Goal: Task Accomplishment & Management: Manage account settings

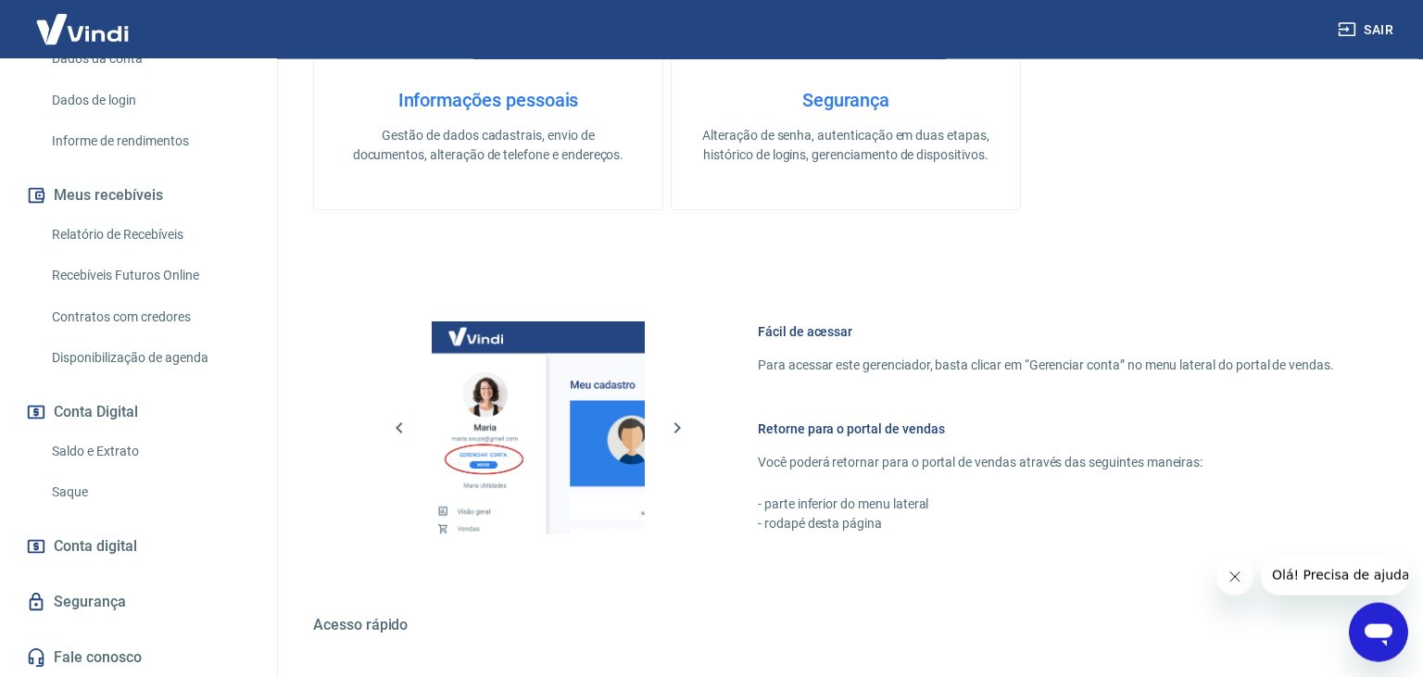
scroll to position [587, 0]
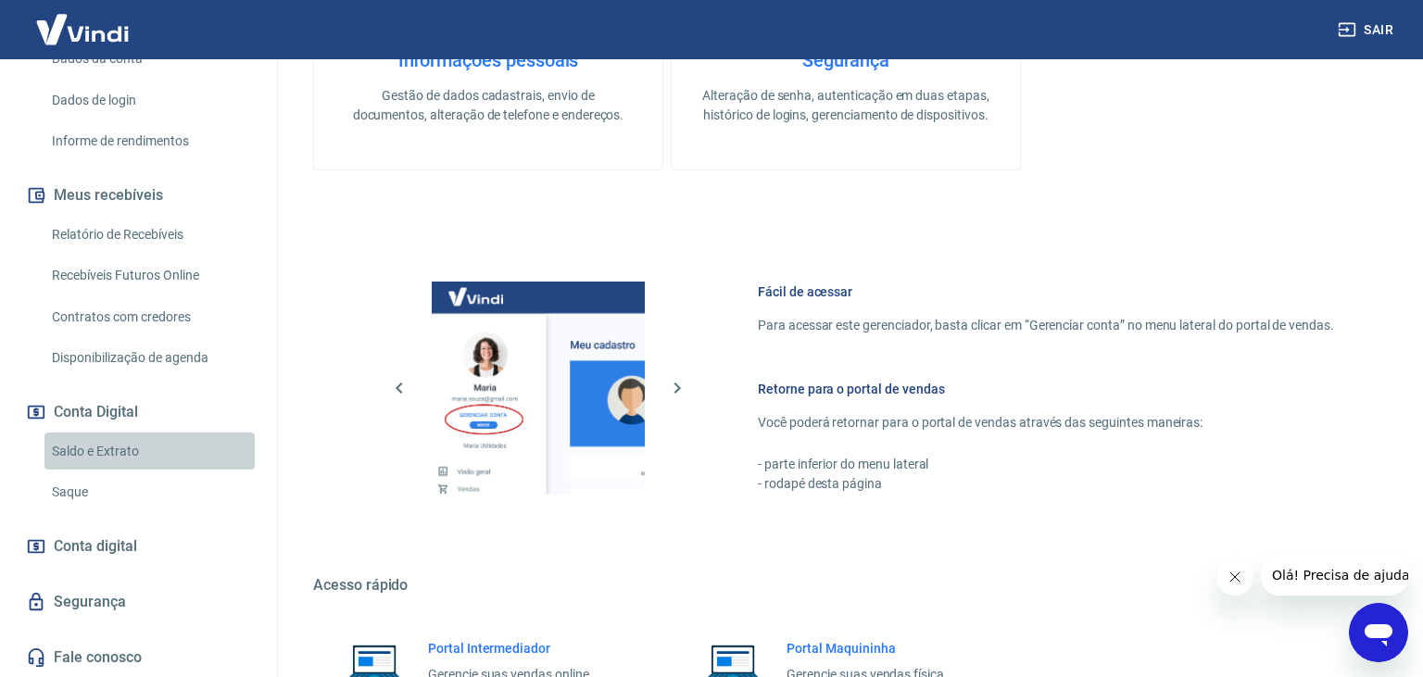
click at [114, 451] on link "Saldo e Extrato" at bounding box center [149, 452] width 210 height 38
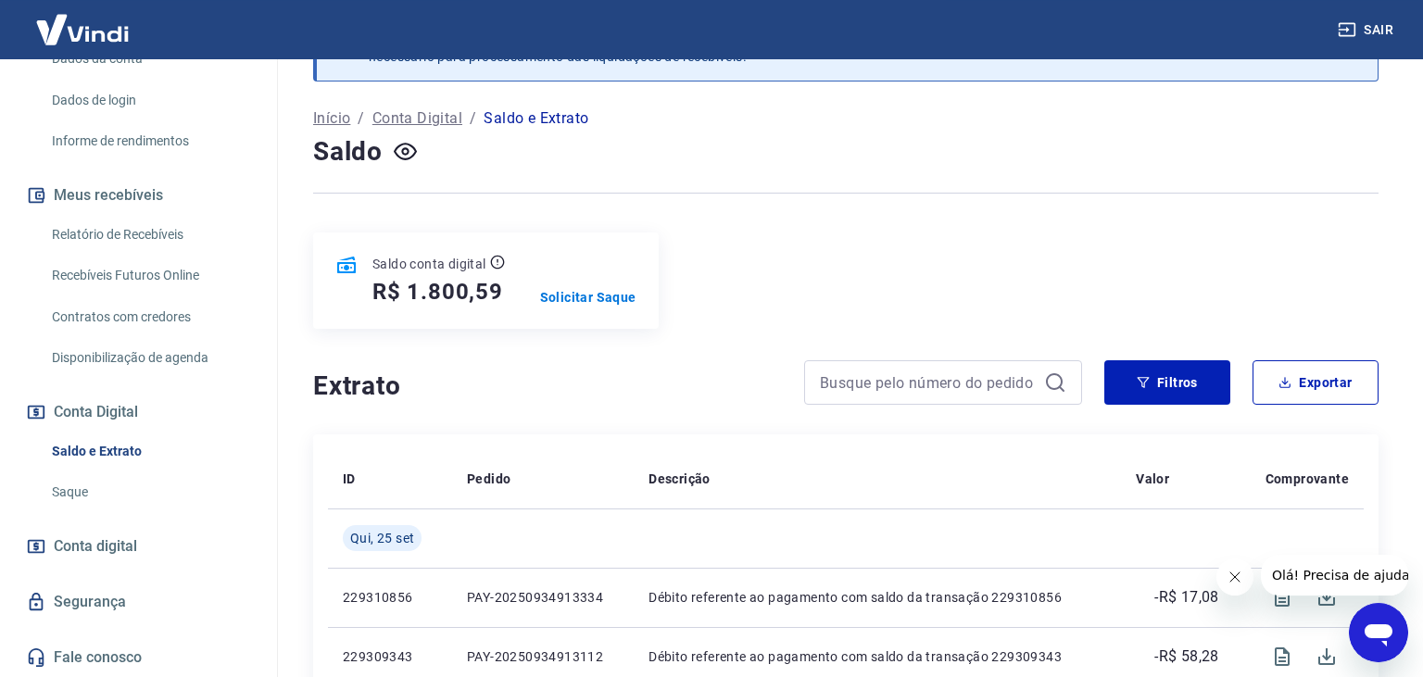
scroll to position [97, 0]
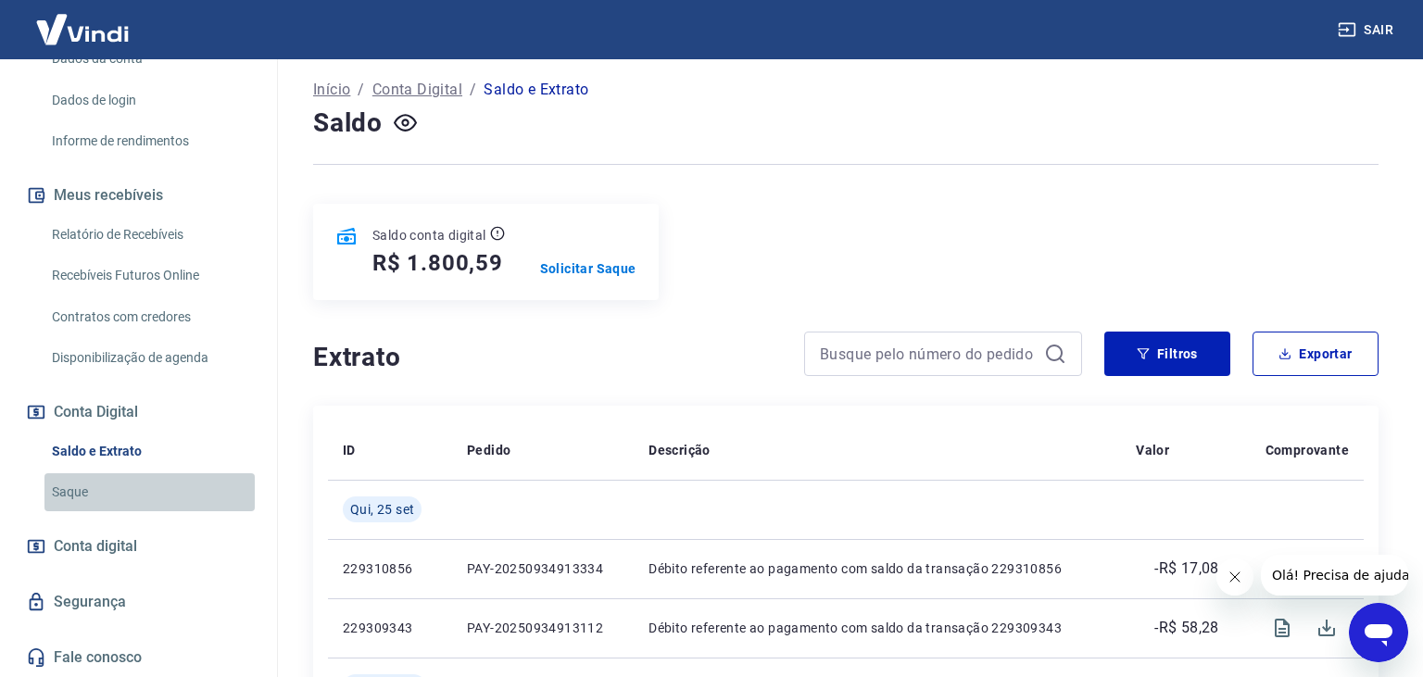
click at [89, 492] on link "Saque" at bounding box center [149, 492] width 210 height 38
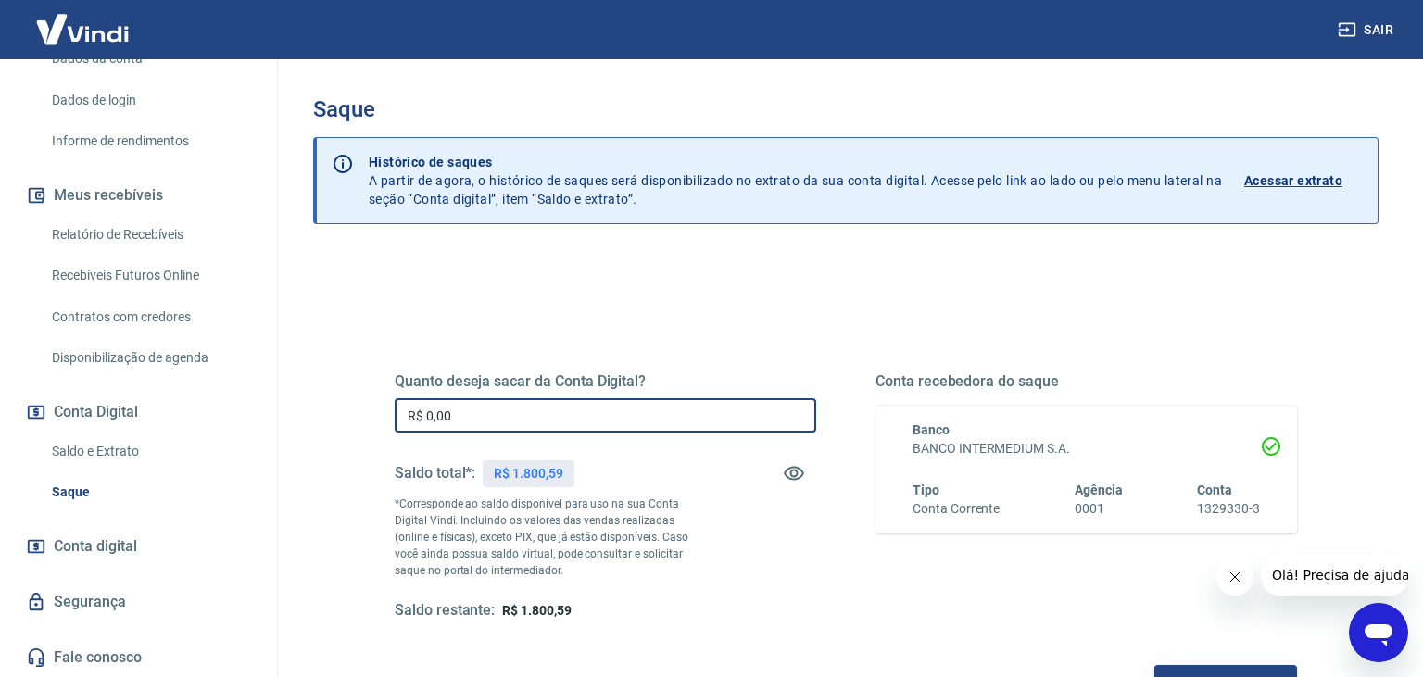
drag, startPoint x: 522, startPoint y: 405, endPoint x: 386, endPoint y: 415, distance: 135.7
click at [395, 413] on input "R$ 0,00" at bounding box center [606, 415] width 422 height 34
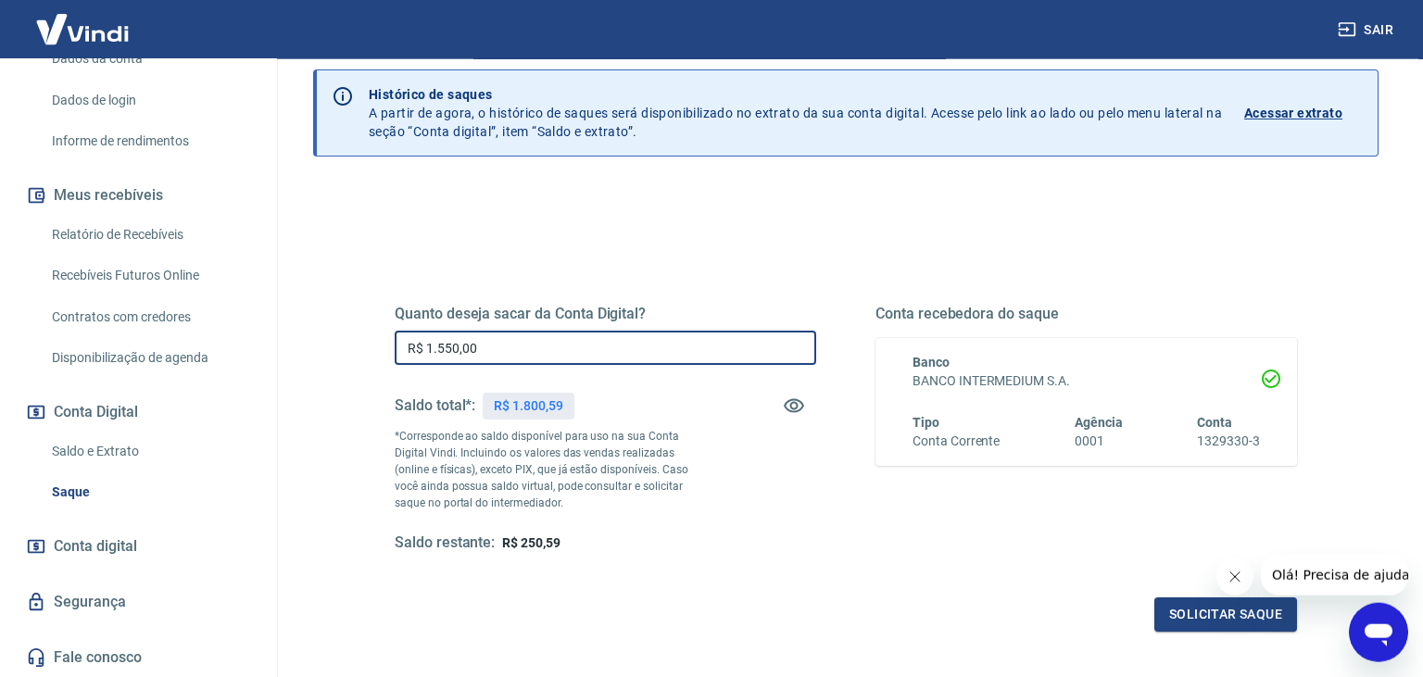
scroll to position [97, 0]
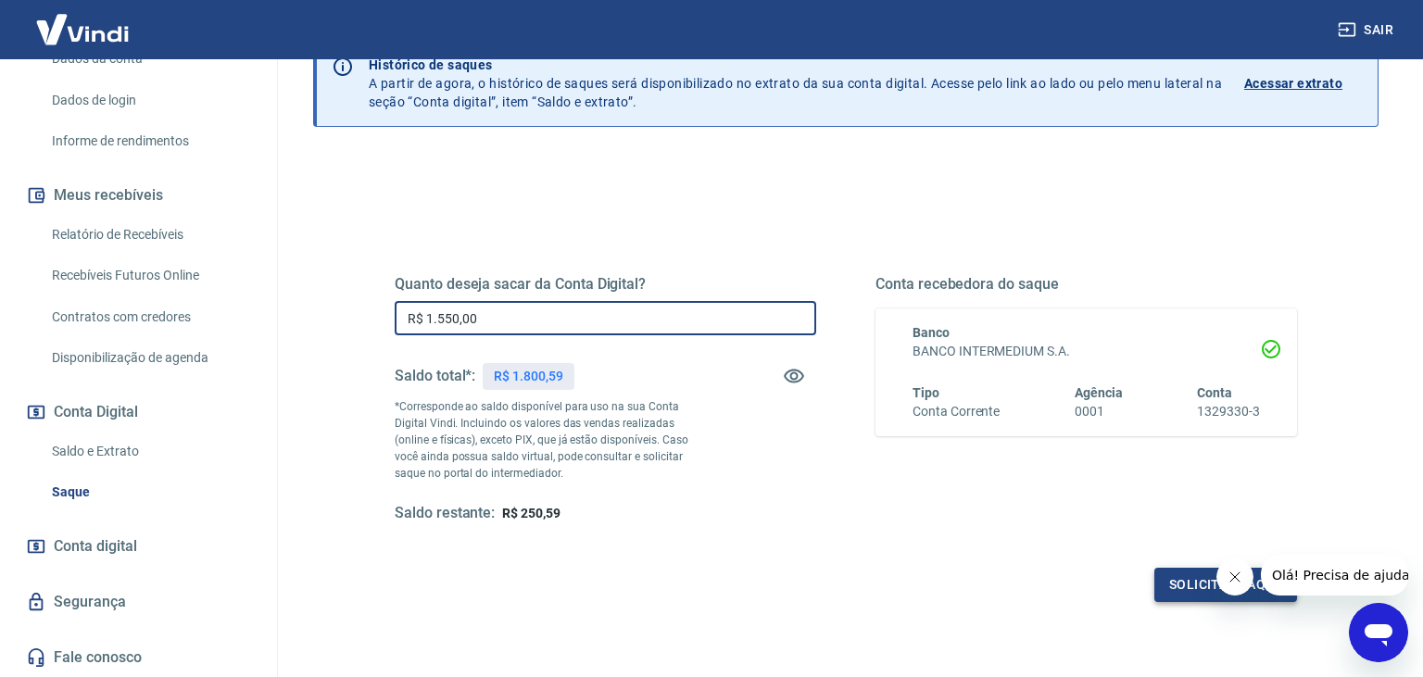
type input "R$ 1.550,00"
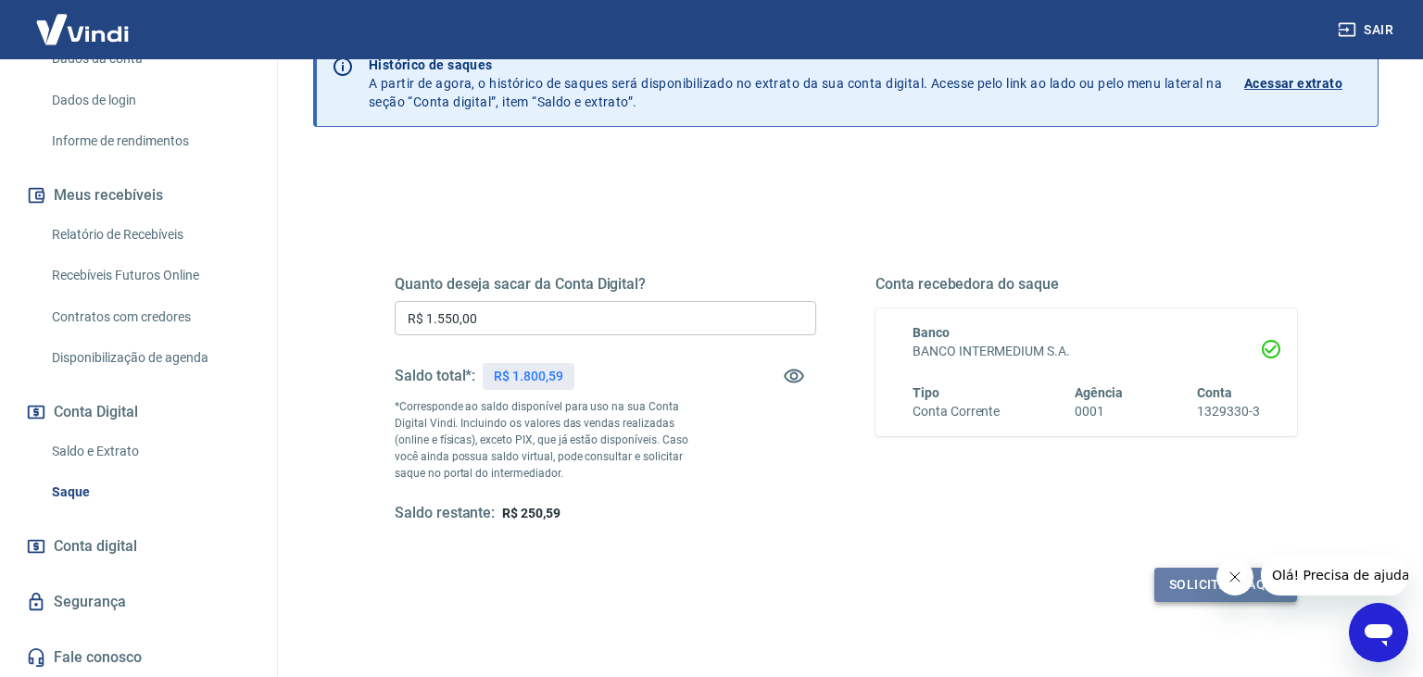
click at [1184, 587] on button "Solicitar saque" at bounding box center [1226, 585] width 143 height 34
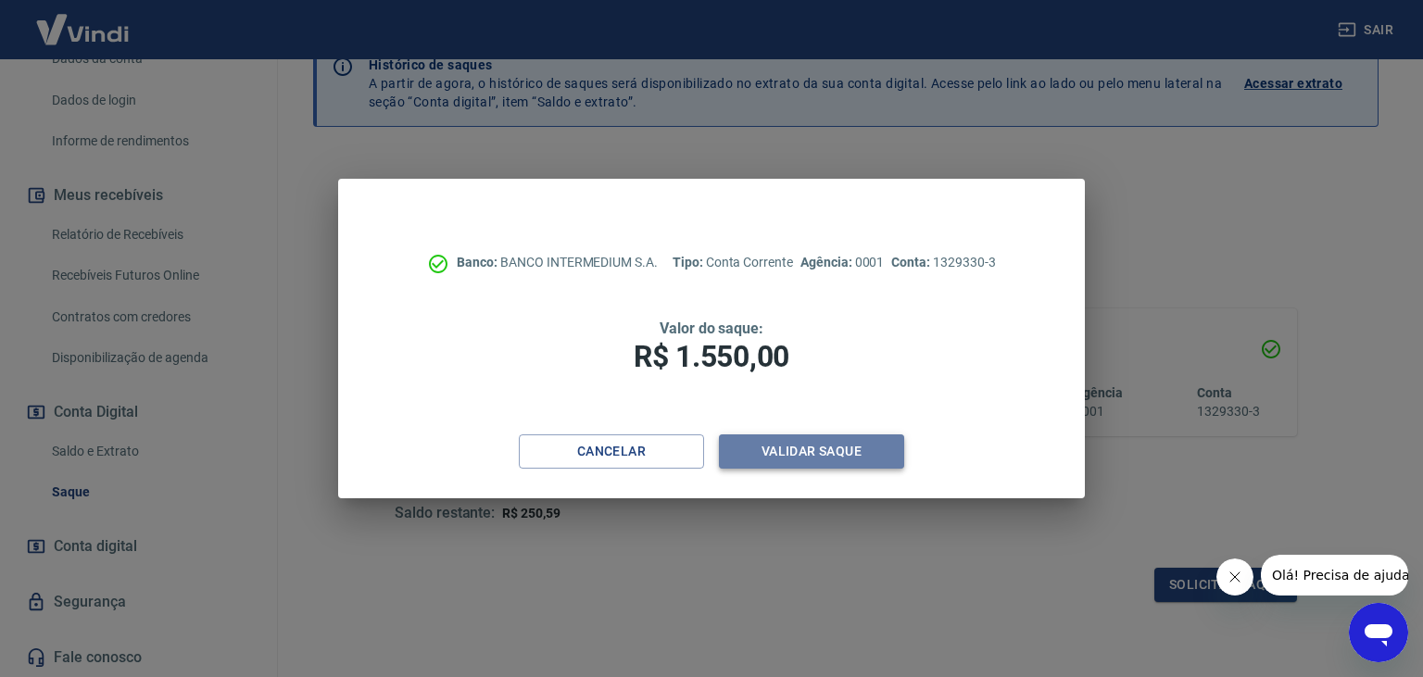
click at [859, 459] on button "Validar saque" at bounding box center [811, 452] width 185 height 34
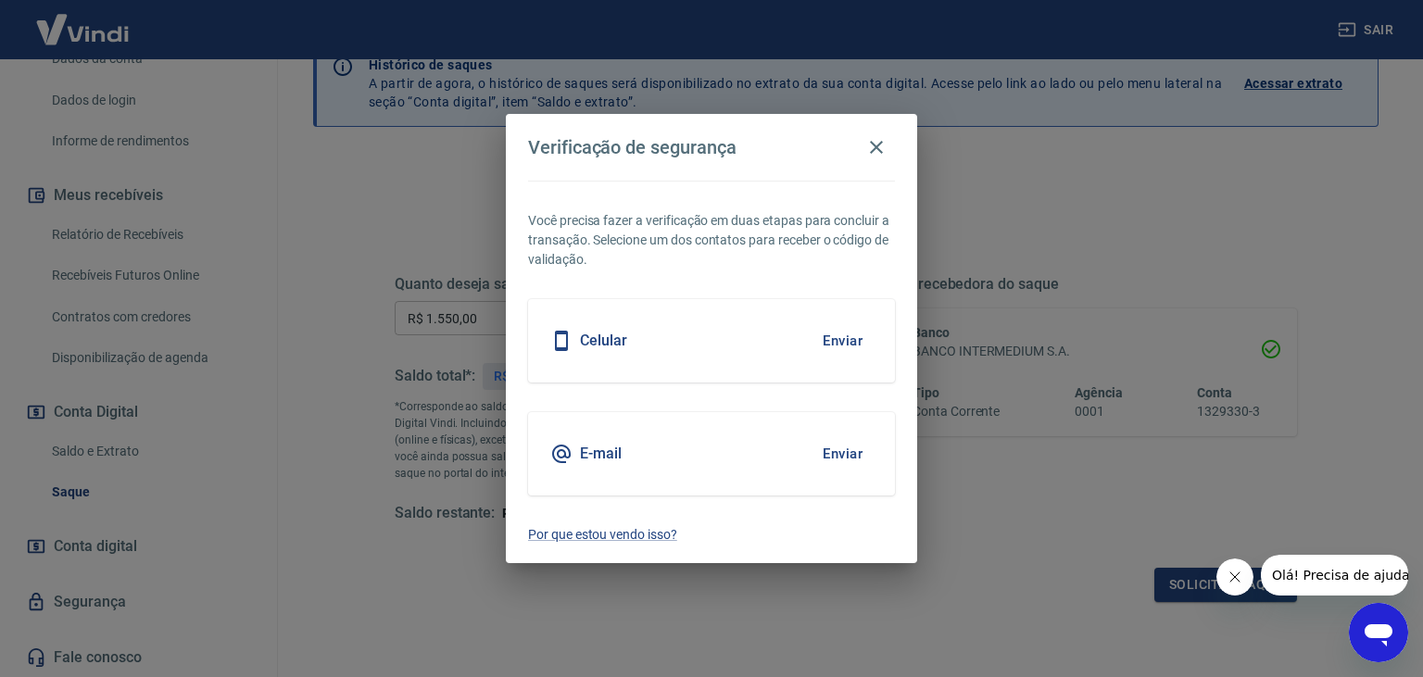
click at [848, 343] on button "Enviar" at bounding box center [843, 341] width 60 height 39
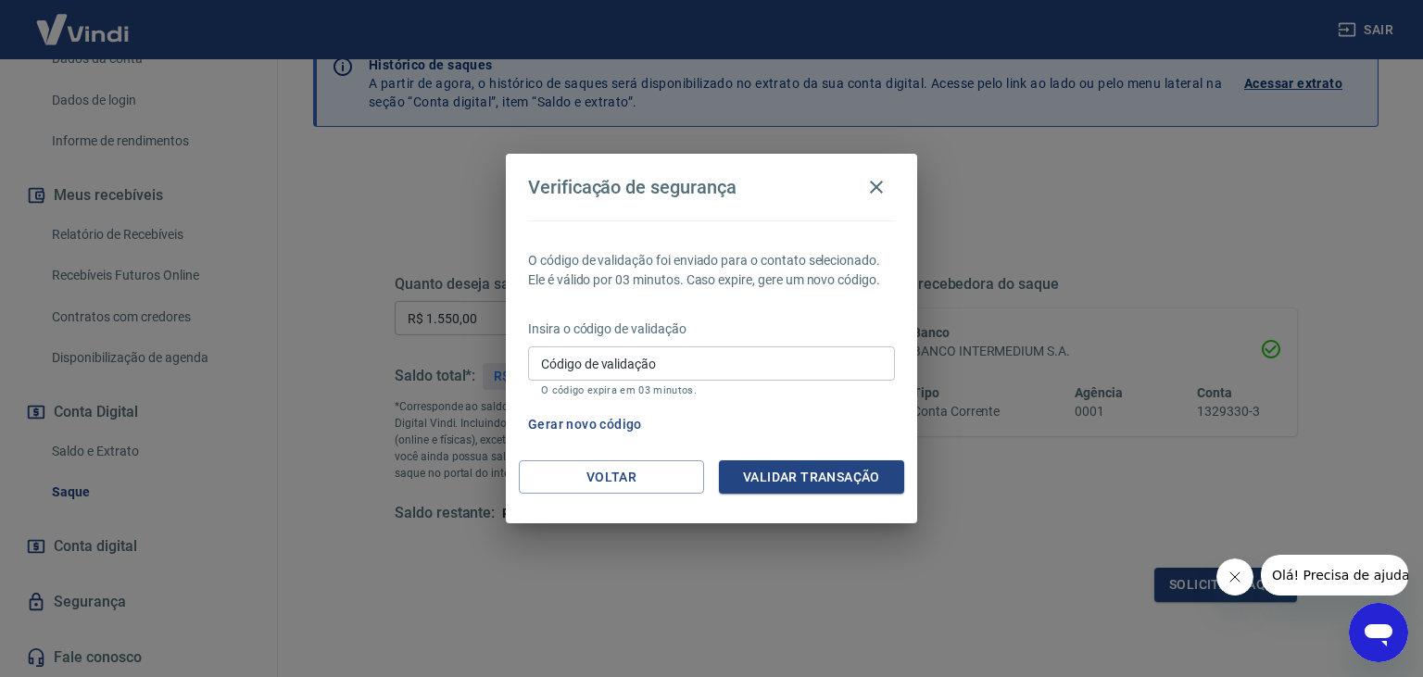
click at [826, 366] on input "Código de validação" at bounding box center [711, 364] width 367 height 34
click at [612, 419] on button "Gerar novo código" at bounding box center [585, 425] width 129 height 34
click at [758, 361] on input "Código de validação" at bounding box center [711, 364] width 367 height 34
type input "737366"
click at [865, 472] on button "Validar transação" at bounding box center [811, 478] width 185 height 34
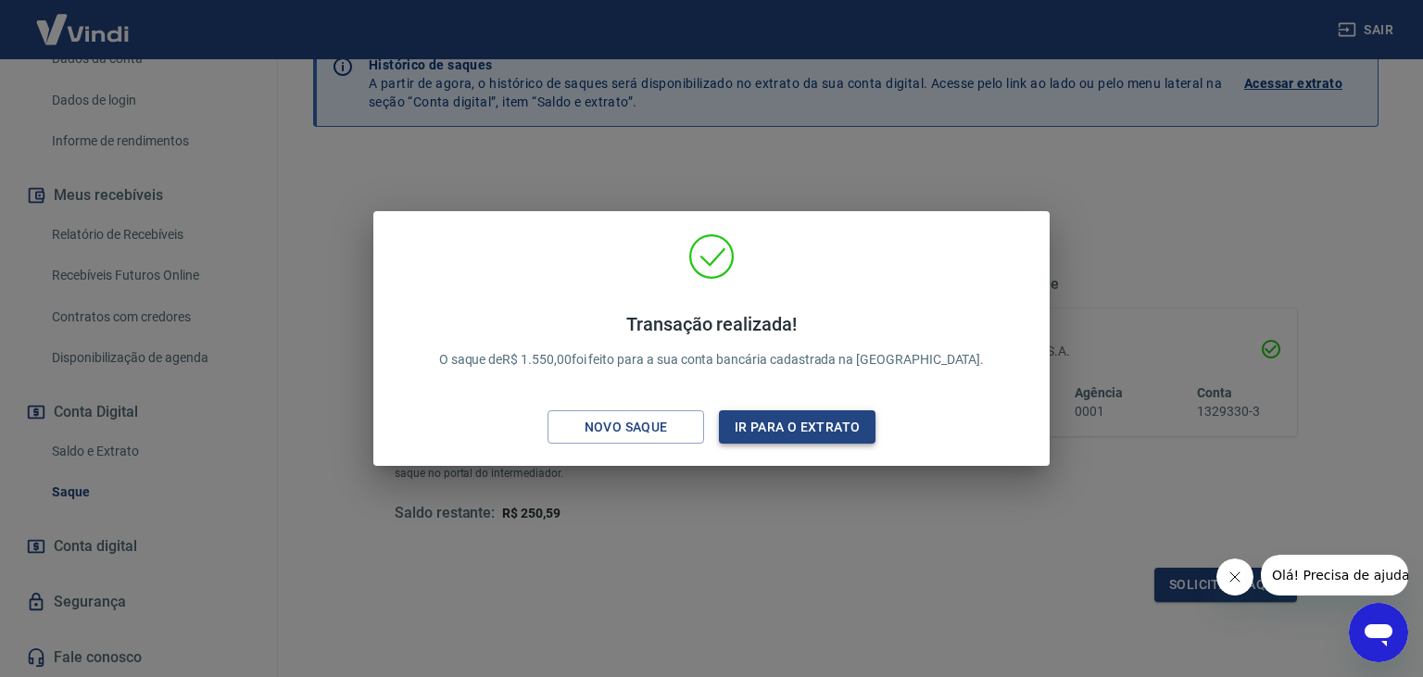
click at [810, 429] on button "Ir para o extrato" at bounding box center [797, 427] width 157 height 34
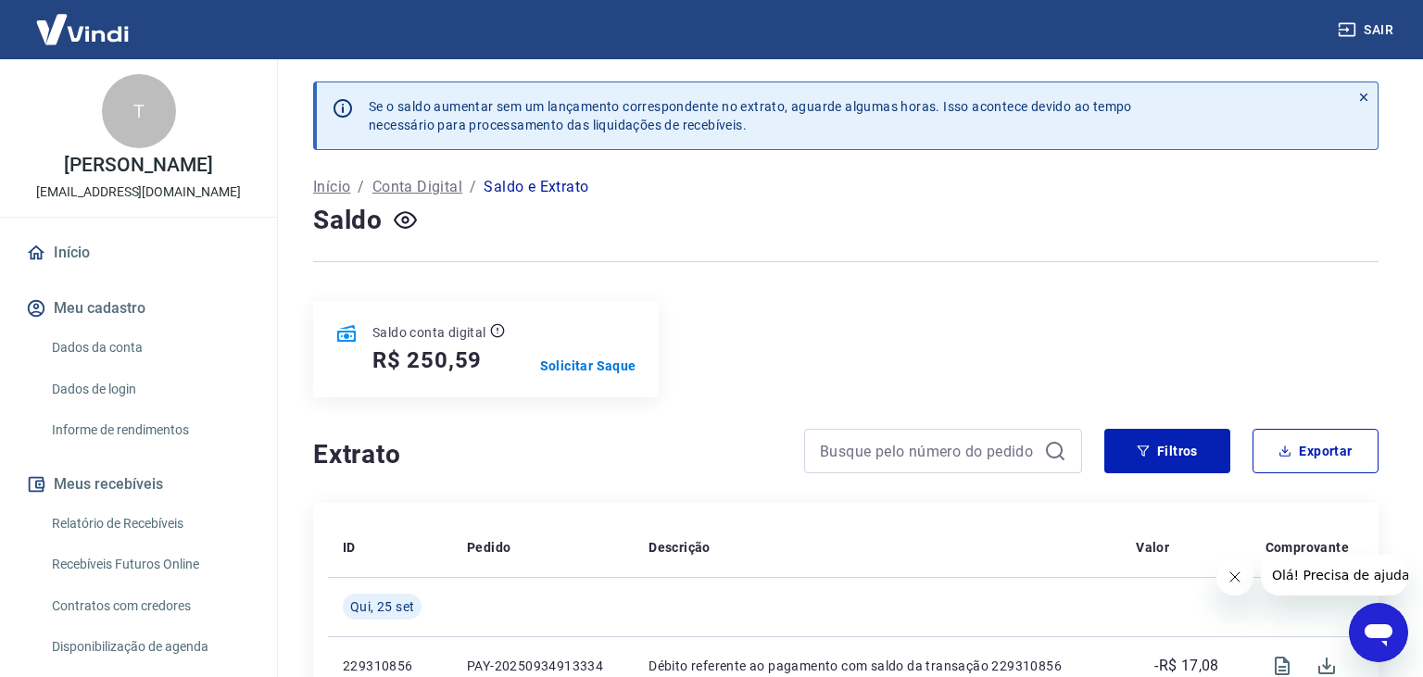
click at [1379, 39] on button "Sair" at bounding box center [1367, 30] width 67 height 34
